Goal: Task Accomplishment & Management: Use online tool/utility

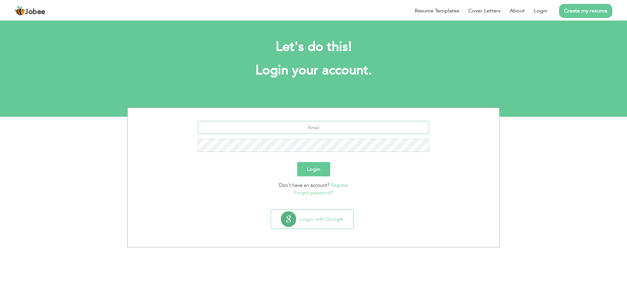
click at [274, 133] on input "text" at bounding box center [313, 127] width 231 height 13
type input "saqib.rana23@yahoo.com"
click at [304, 175] on button "Login" at bounding box center [313, 169] width 33 height 14
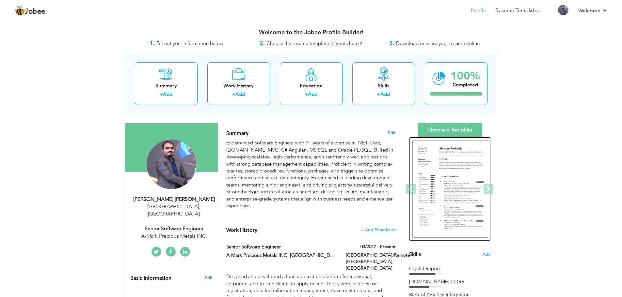
click at [433, 159] on img at bounding box center [450, 189] width 76 height 98
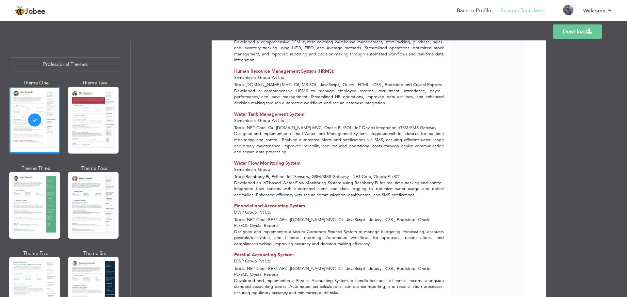
scroll to position [956, 0]
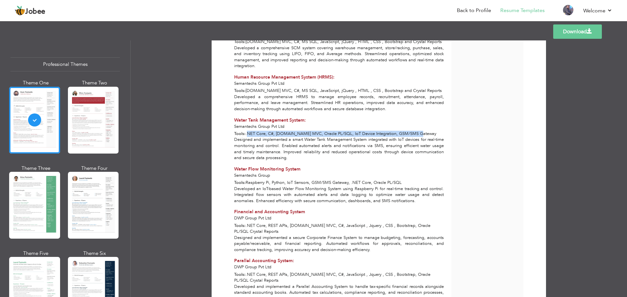
drag, startPoint x: 246, startPoint y: 114, endPoint x: 432, endPoint y: 114, distance: 185.4
click at [432, 131] on div "Tools: .NET Core, C#, ASP.NET MVC, Oracle PL/SQL, IoT Device Integration, GSM/S…" at bounding box center [338, 134] width 217 height 6
copy span "NET Core, C#, ASP.NET MVC, Oracle PL/SQL, IoT Device Integration, GSM/SMS Gatew…"
click at [479, 9] on link "Back to Profile" at bounding box center [474, 11] width 34 height 8
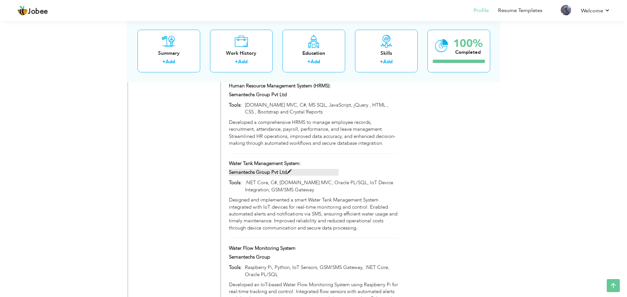
scroll to position [1340, 0]
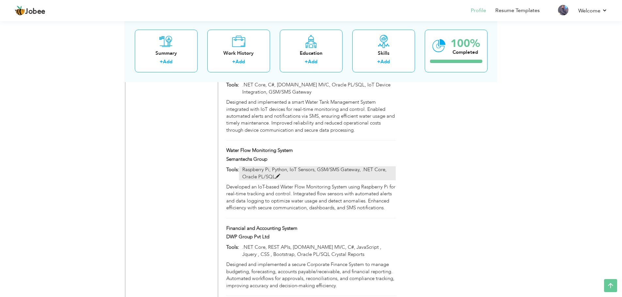
click at [277, 174] on span at bounding box center [277, 176] width 5 height 5
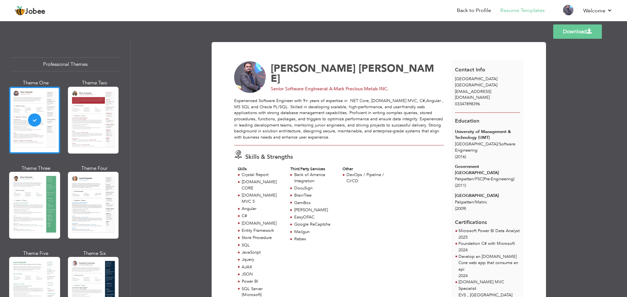
click at [581, 33] on link "Download" at bounding box center [577, 31] width 49 height 14
